Goal: Obtain resource: Obtain resource

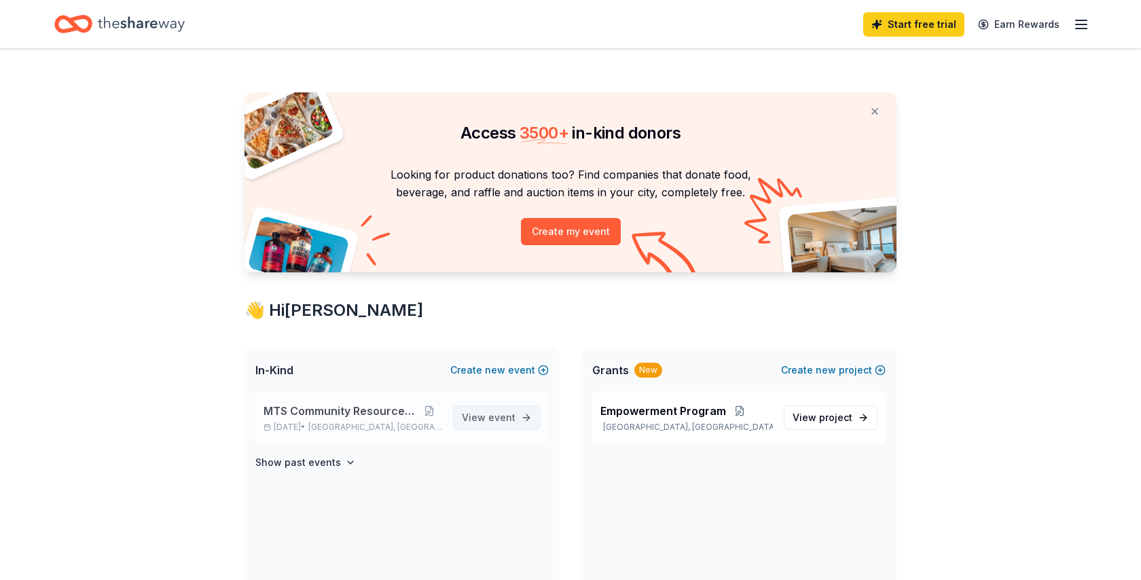
click at [492, 410] on span "View event" at bounding box center [489, 418] width 54 height 16
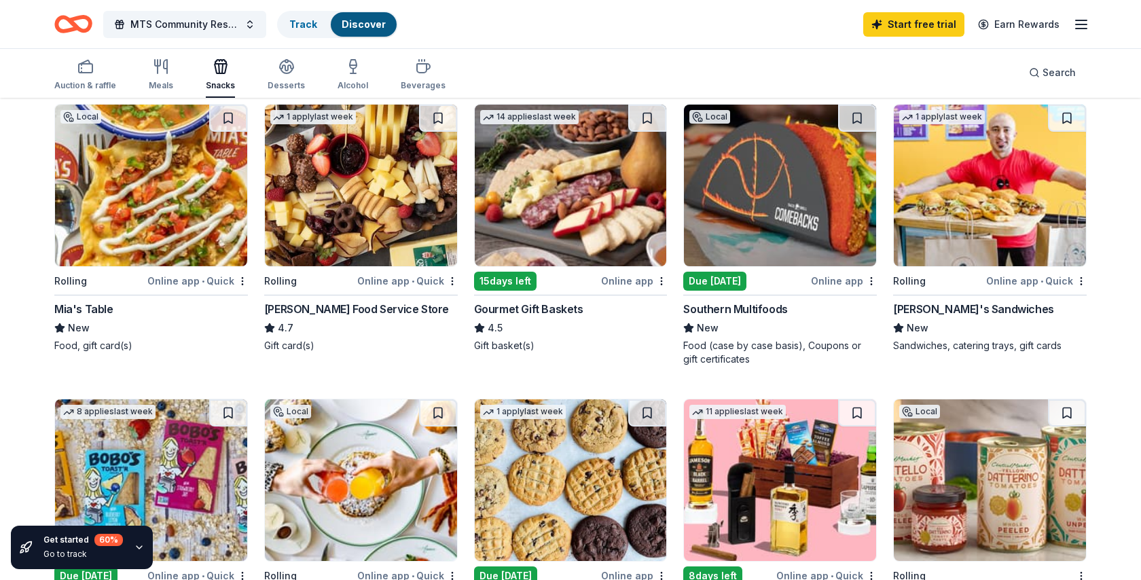
scroll to position [156, 0]
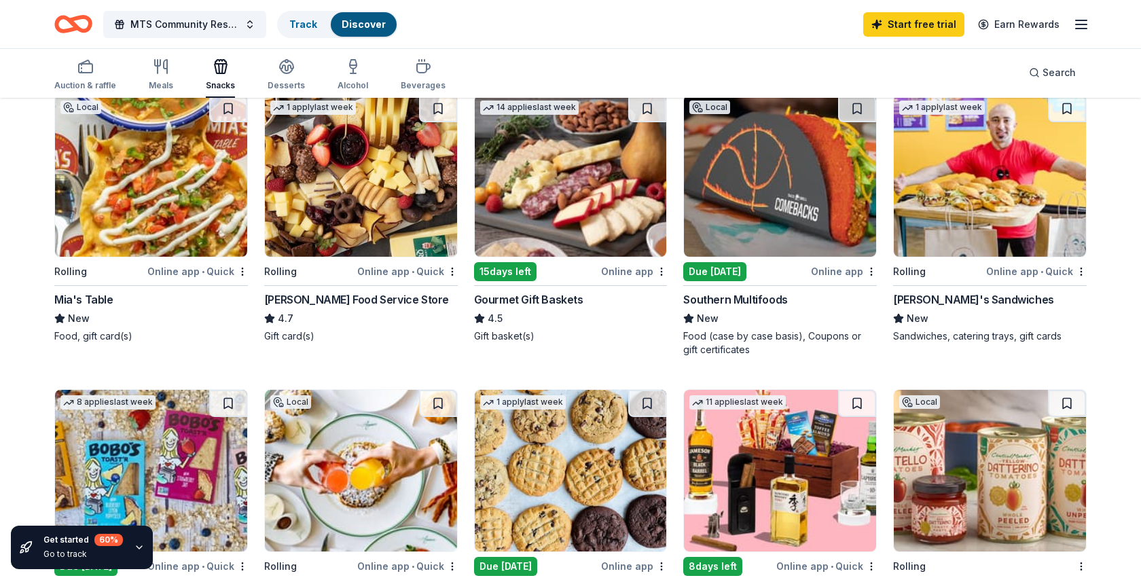
click at [1019, 236] on img at bounding box center [990, 176] width 192 height 162
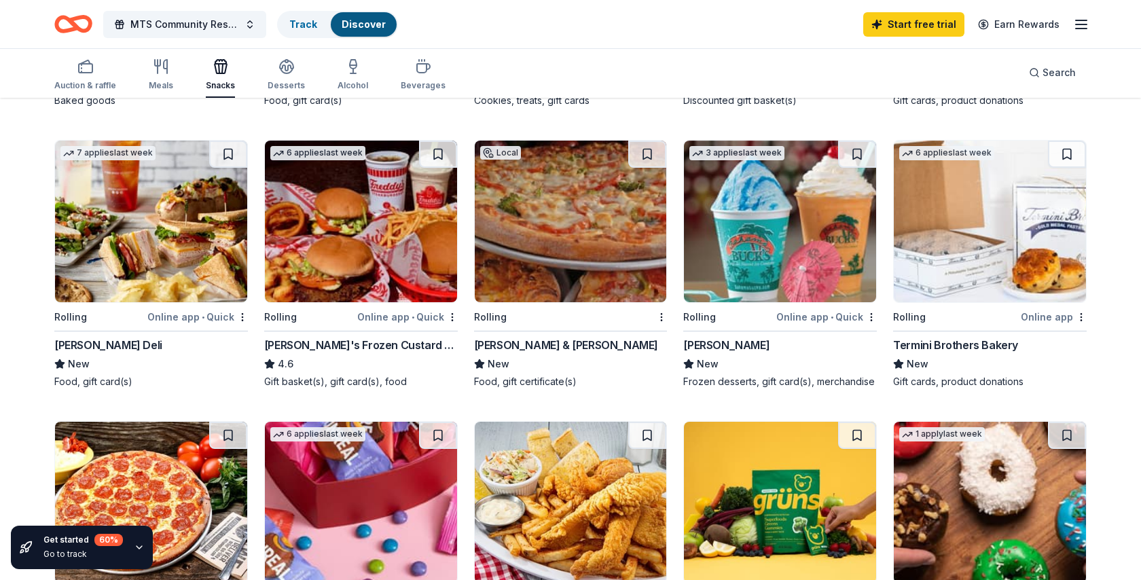
scroll to position [693, 0]
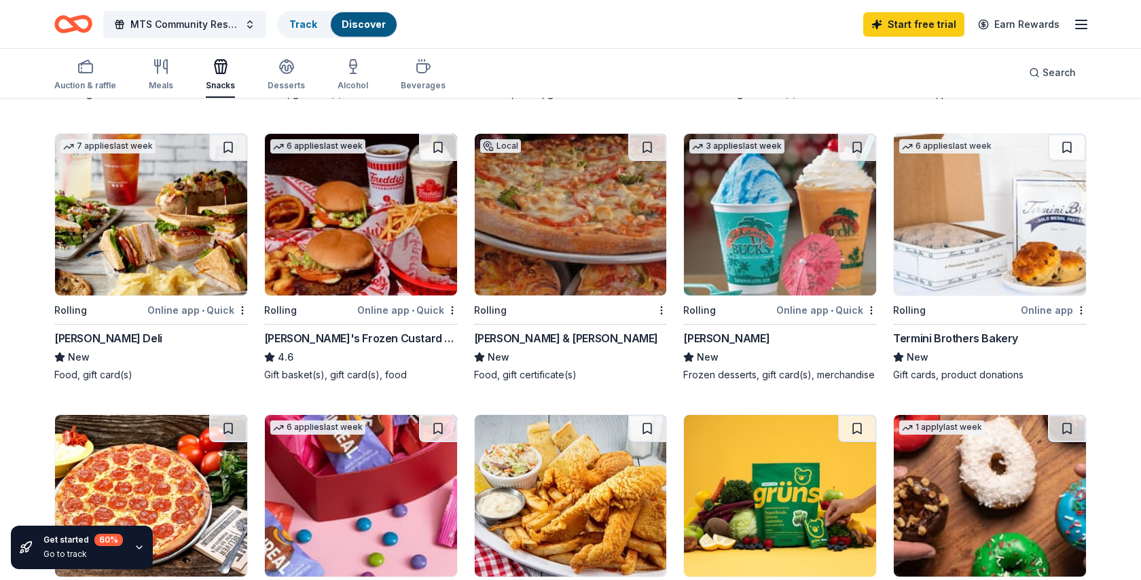
click at [408, 266] on img at bounding box center [361, 215] width 192 height 162
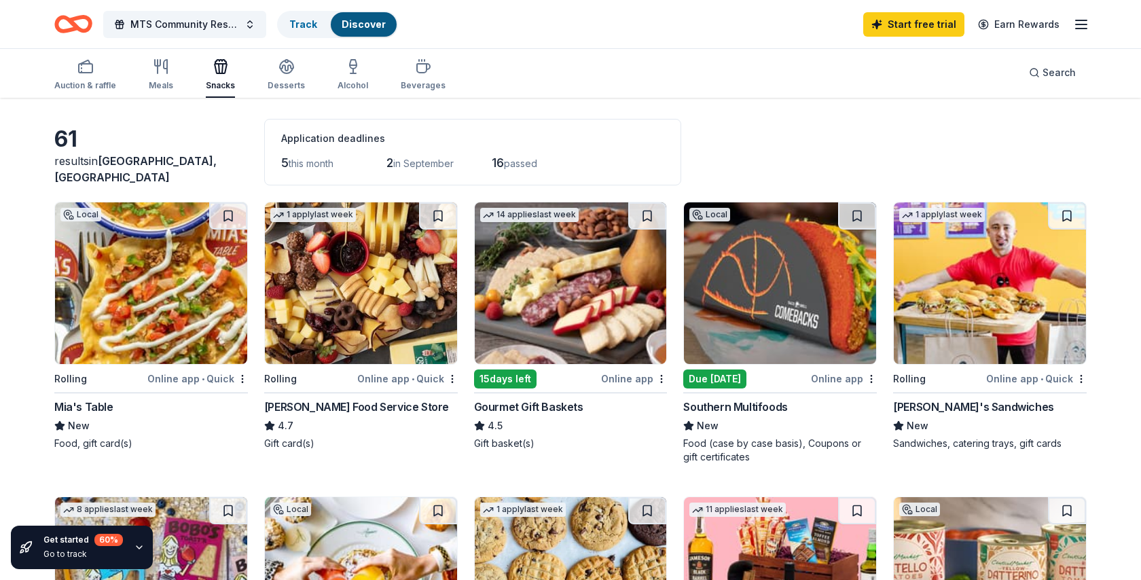
scroll to position [51, 0]
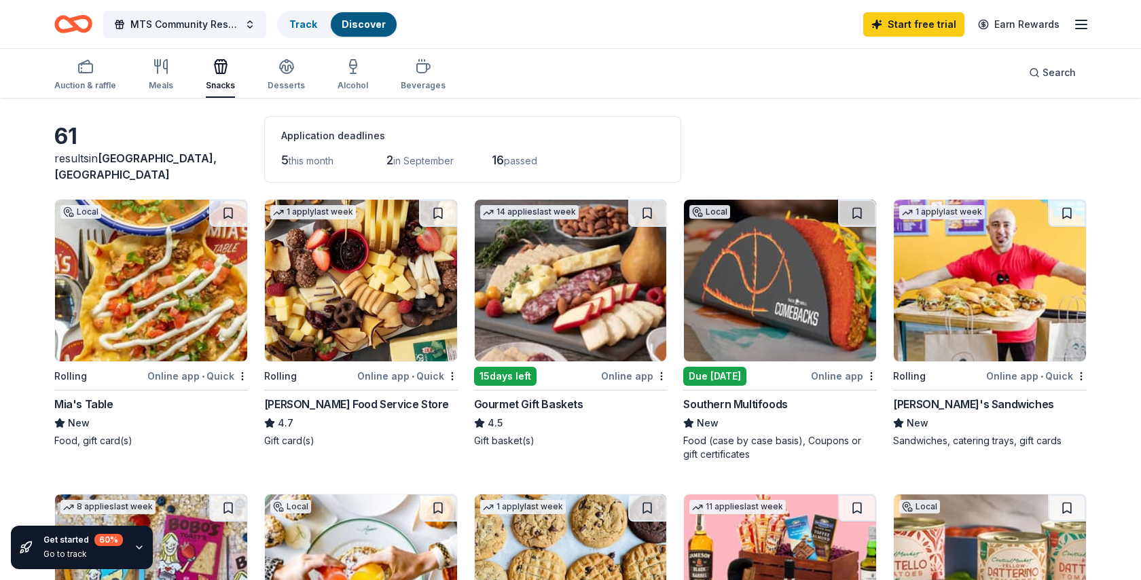
click at [760, 344] on img at bounding box center [780, 281] width 192 height 162
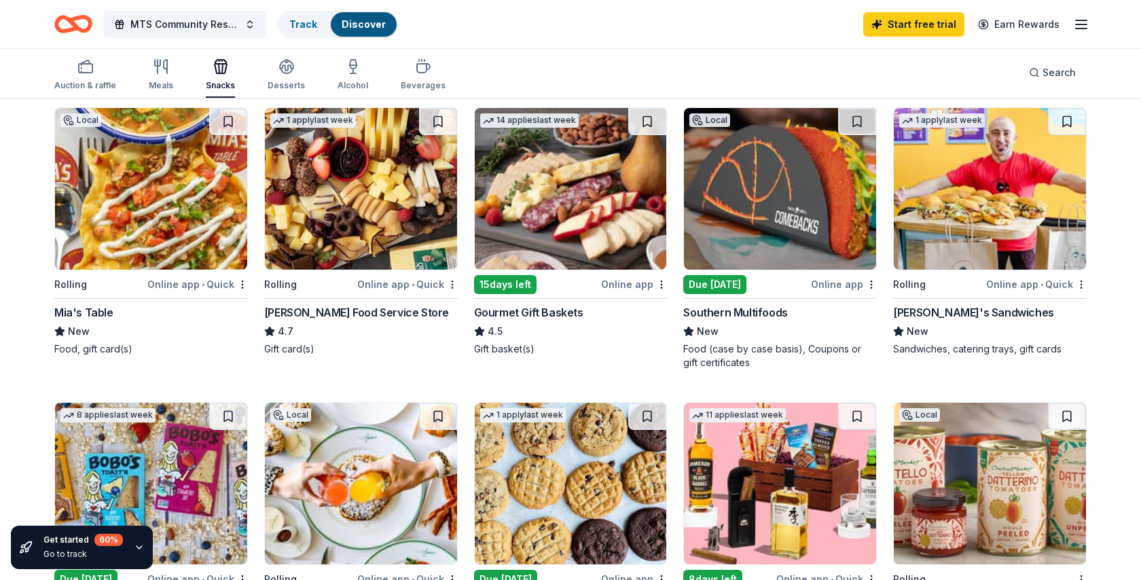
scroll to position [0, 0]
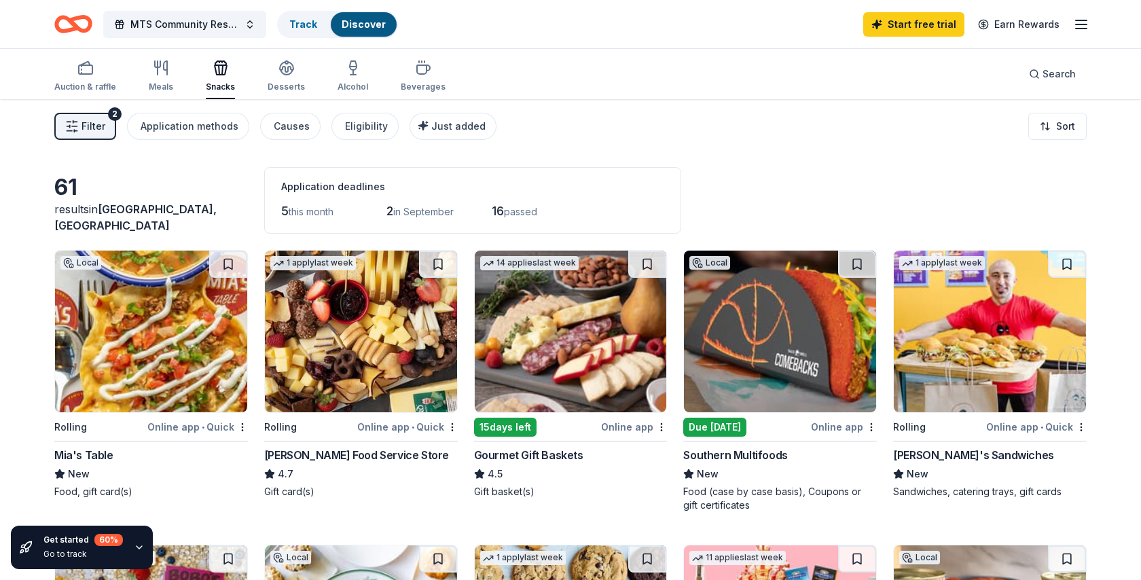
click at [1084, 23] on icon "button" at bounding box center [1081, 24] width 16 height 16
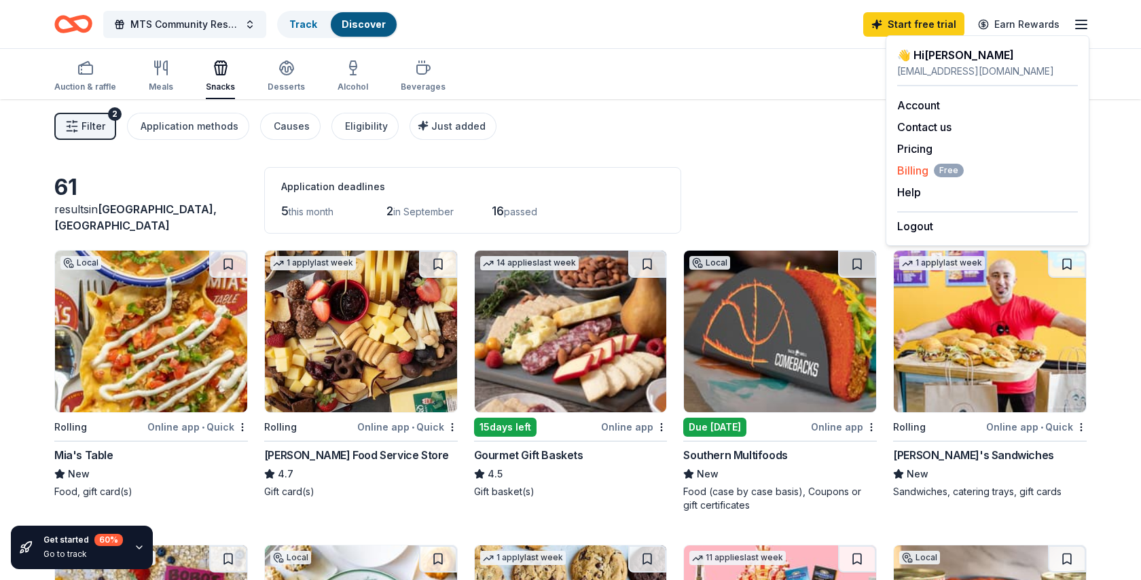
click at [911, 168] on span "Billing Free" at bounding box center [931, 170] width 67 height 16
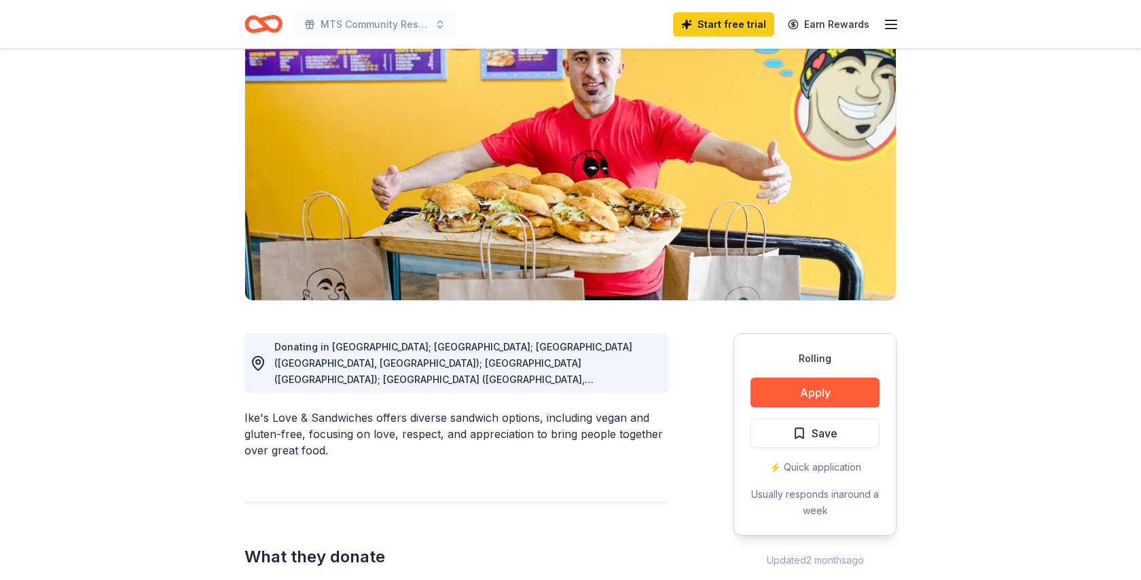
scroll to position [116, 0]
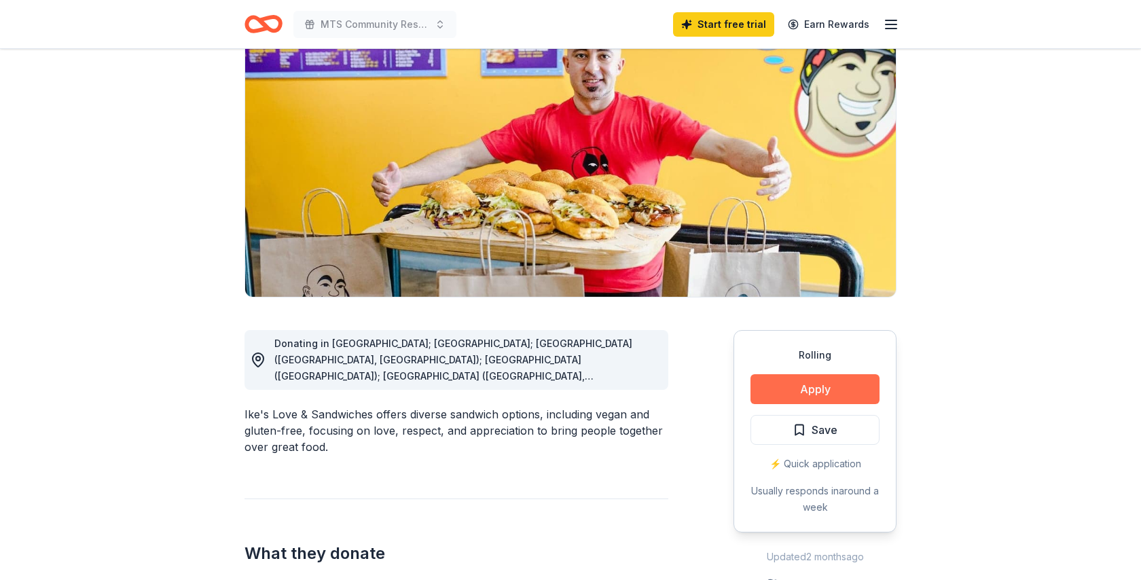
click at [776, 391] on button "Apply" at bounding box center [815, 389] width 129 height 30
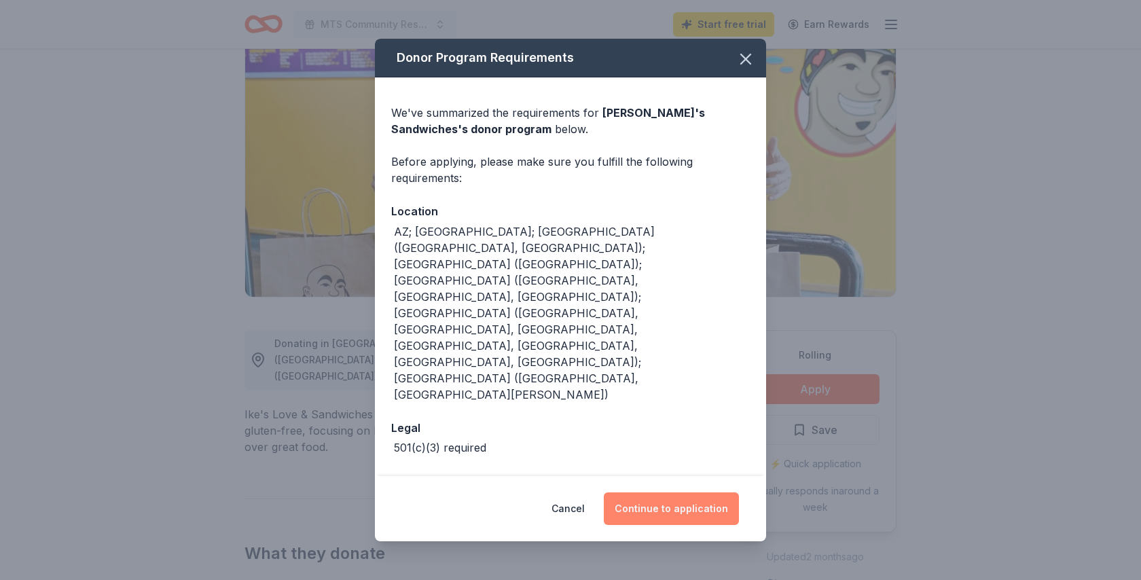
click at [675, 493] on button "Continue to application" at bounding box center [671, 509] width 135 height 33
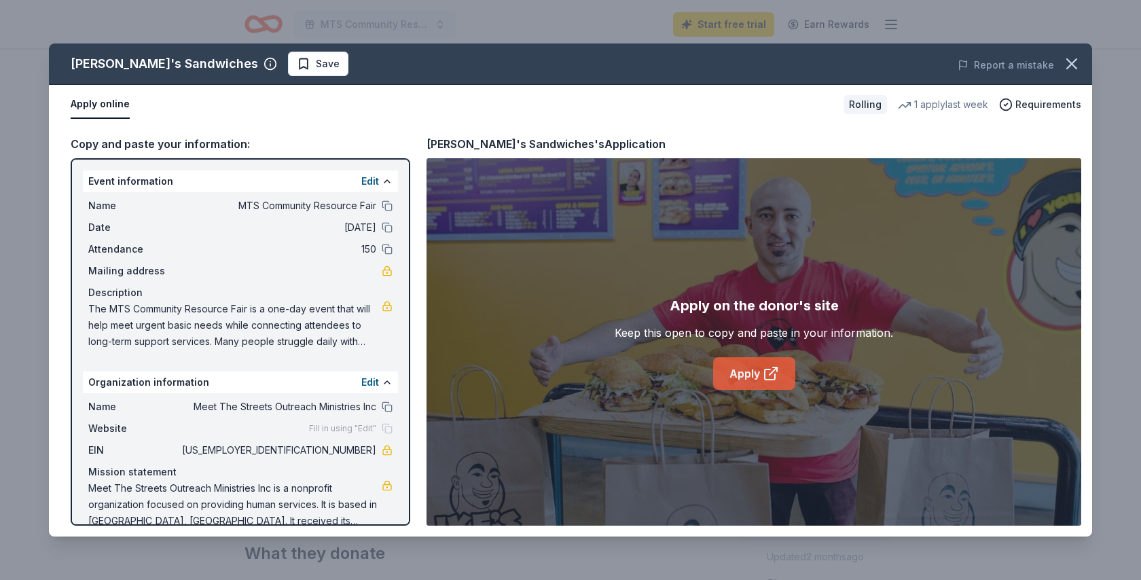
click at [735, 368] on link "Apply" at bounding box center [754, 373] width 82 height 33
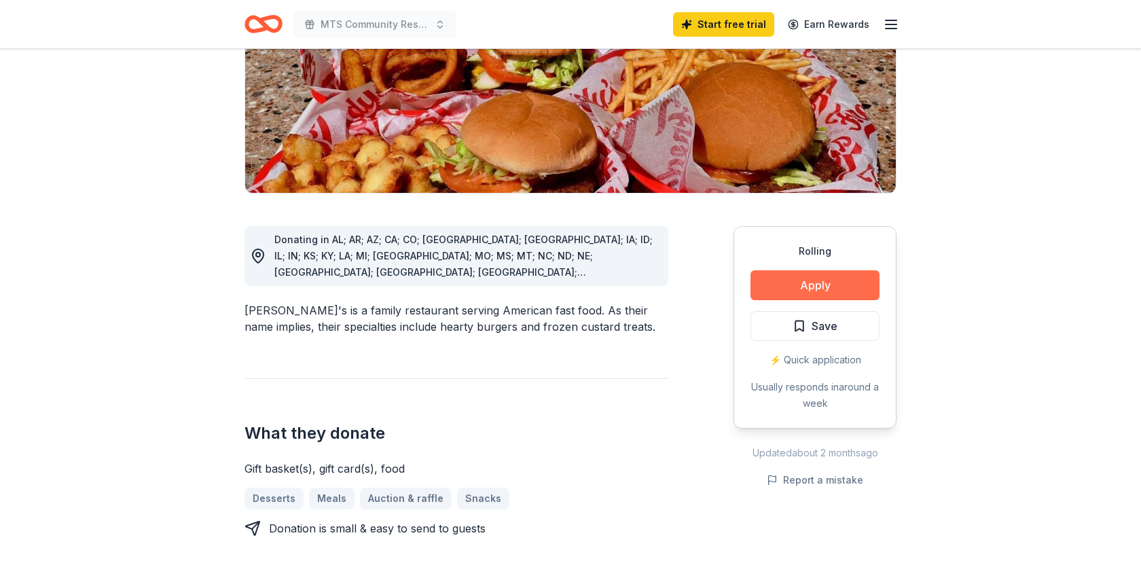
scroll to position [260, 0]
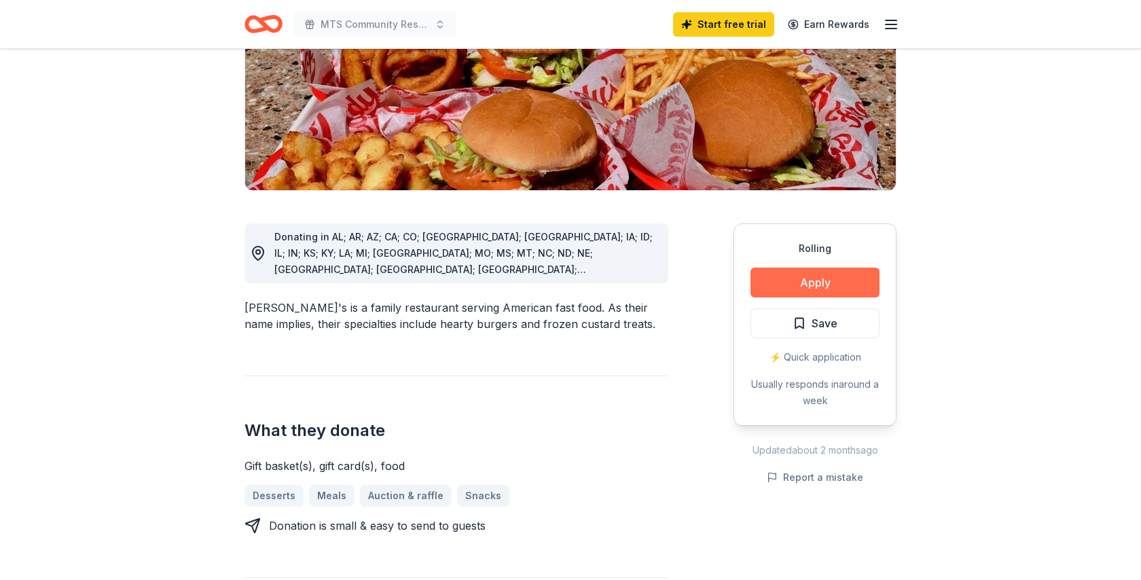
click at [832, 268] on button "Apply" at bounding box center [815, 283] width 129 height 30
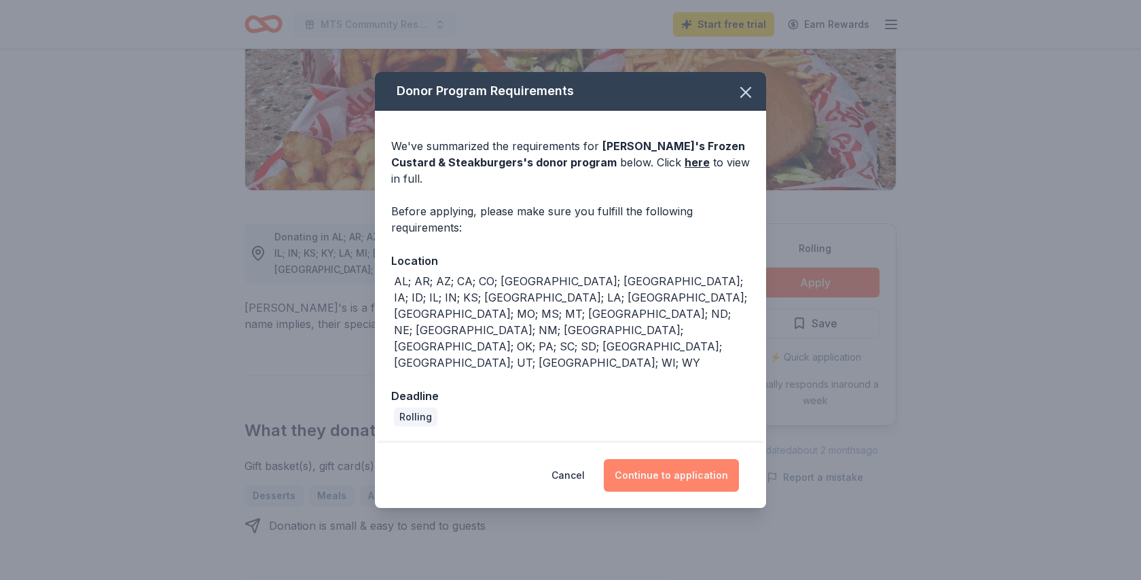
click at [662, 459] on button "Continue to application" at bounding box center [671, 475] width 135 height 33
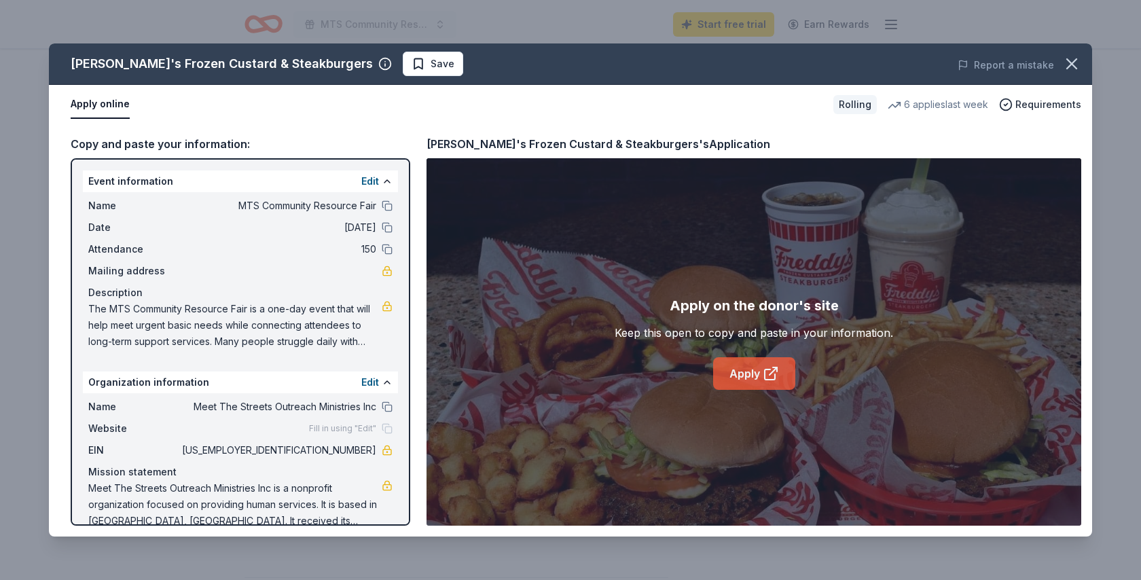
click at [731, 373] on link "Apply" at bounding box center [754, 373] width 82 height 33
click at [766, 368] on icon at bounding box center [771, 374] width 16 height 16
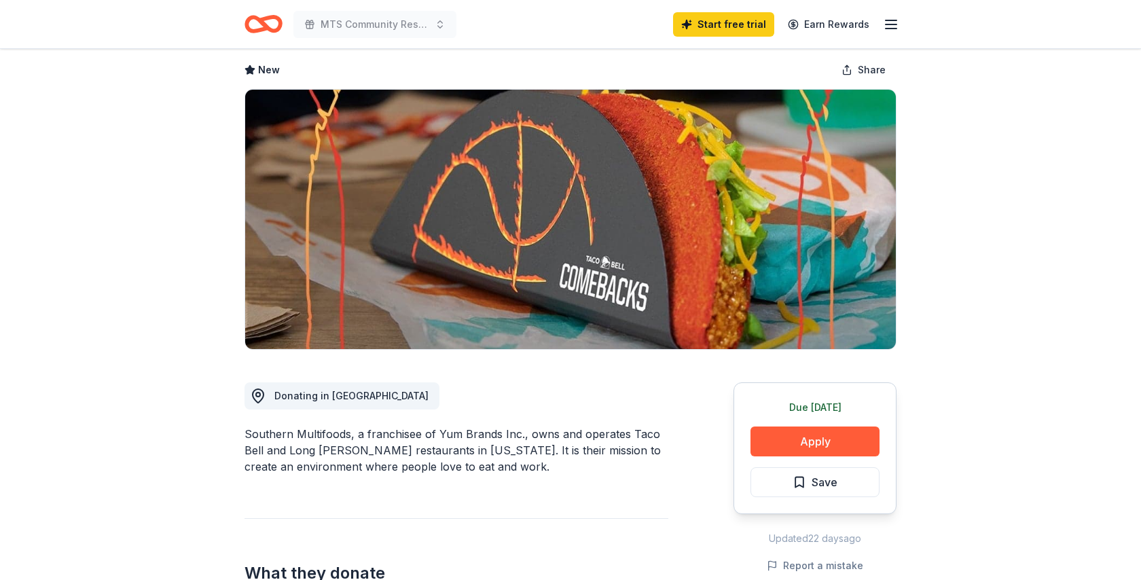
scroll to position [65, 0]
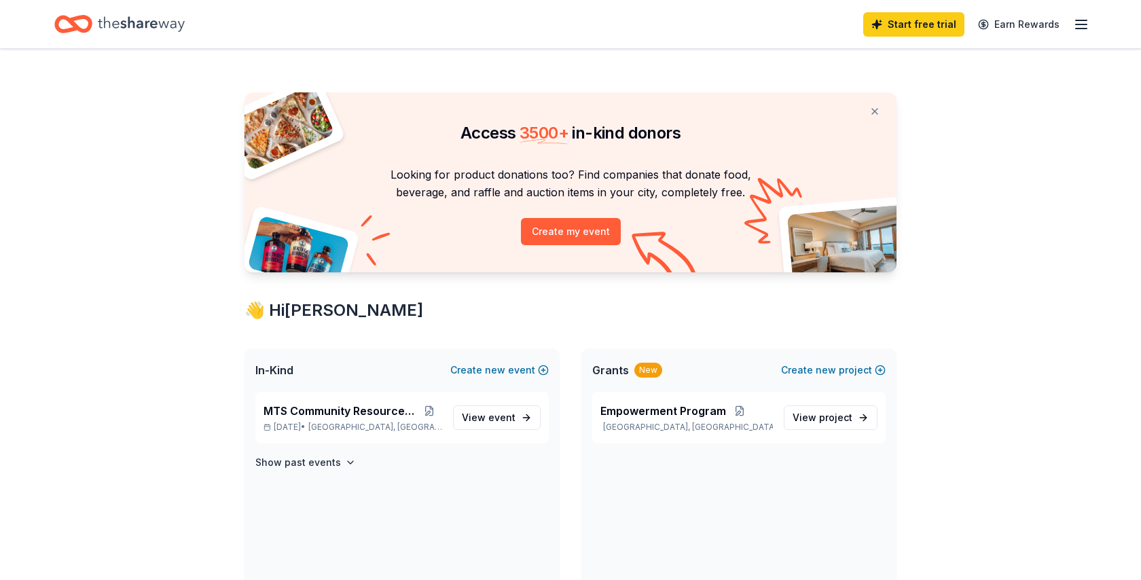
click at [1081, 26] on icon "button" at bounding box center [1081, 24] width 16 height 16
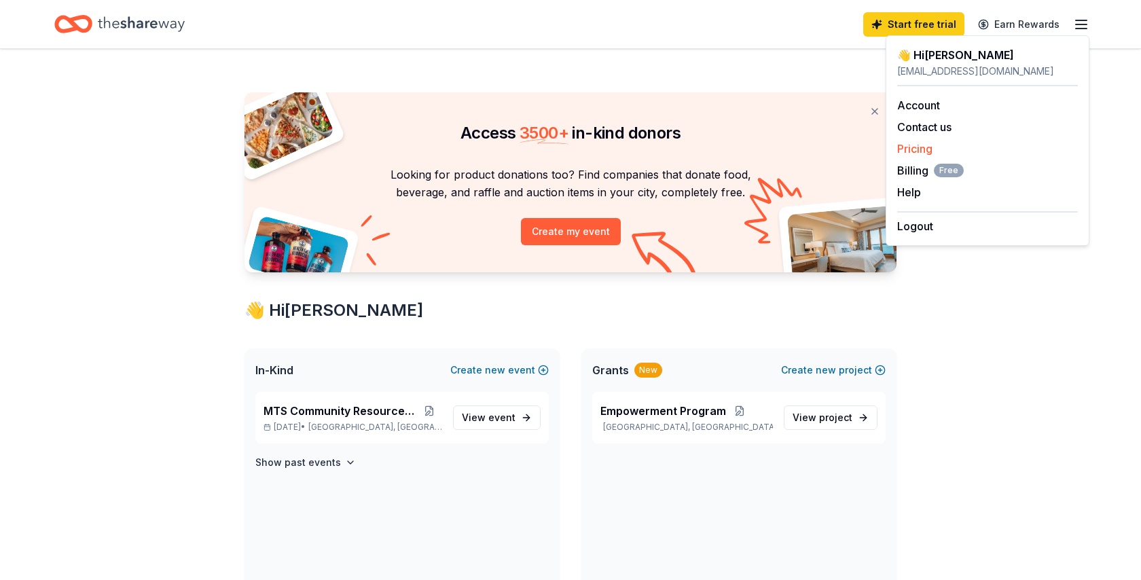
click at [931, 151] on link "Pricing" at bounding box center [915, 149] width 35 height 14
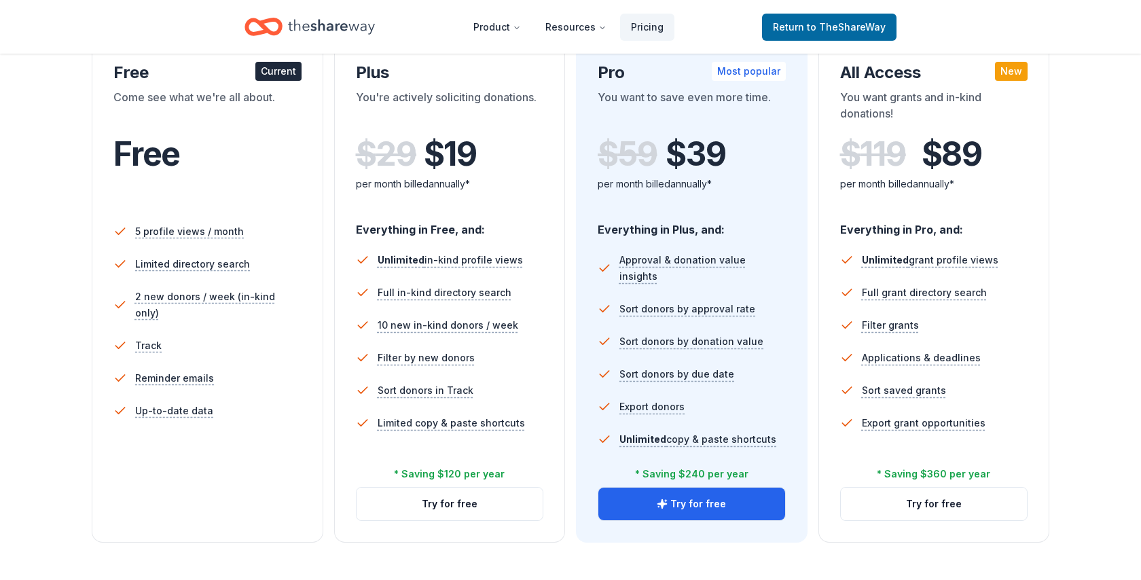
scroll to position [255, 0]
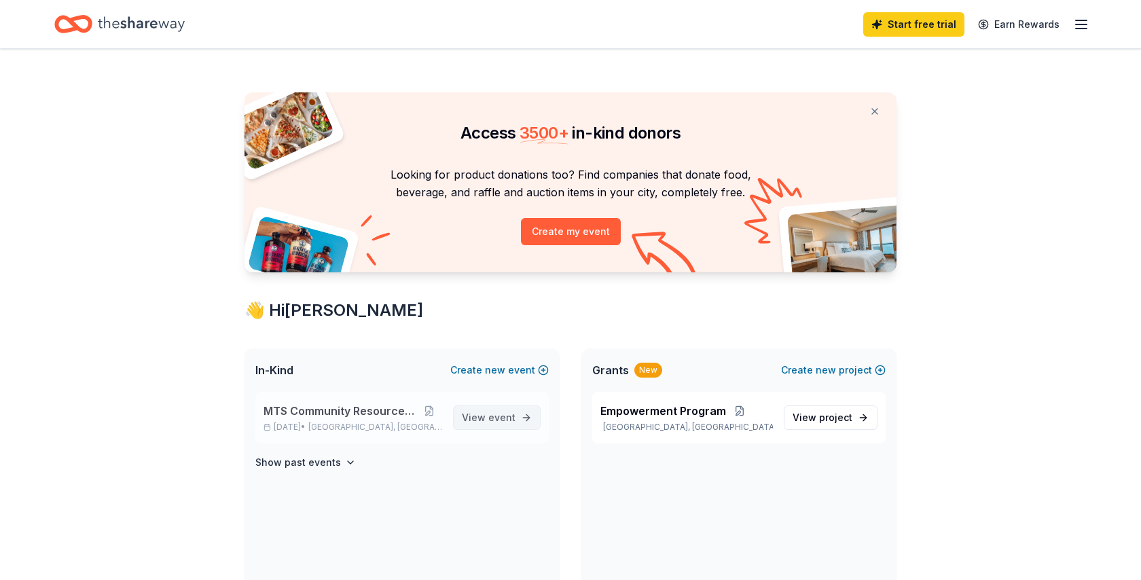
click at [472, 417] on span "View event" at bounding box center [489, 418] width 54 height 16
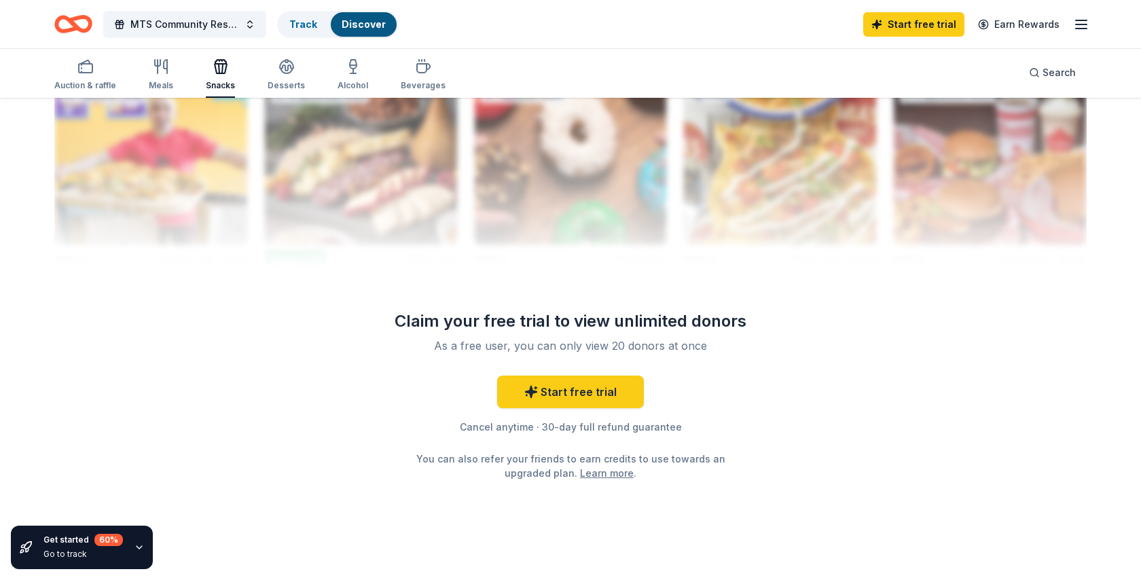
scroll to position [1367, 0]
